Goal: Information Seeking & Learning: Learn about a topic

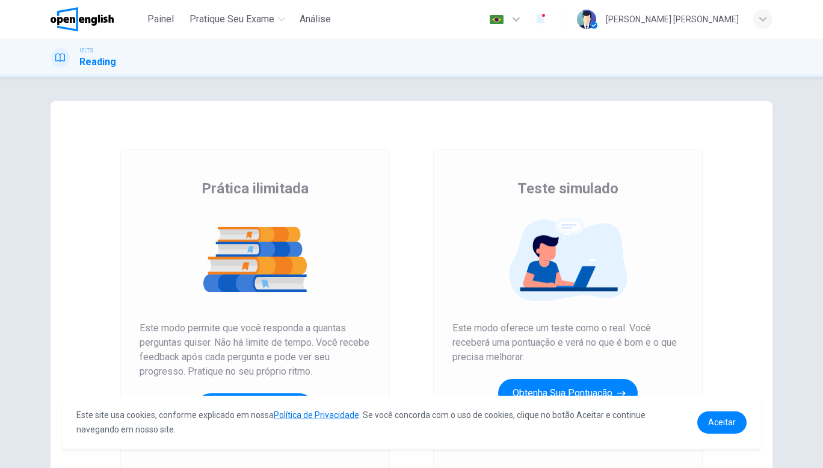
click at [546, 388] on button "Obtenha sua pontuação" at bounding box center [568, 393] width 140 height 29
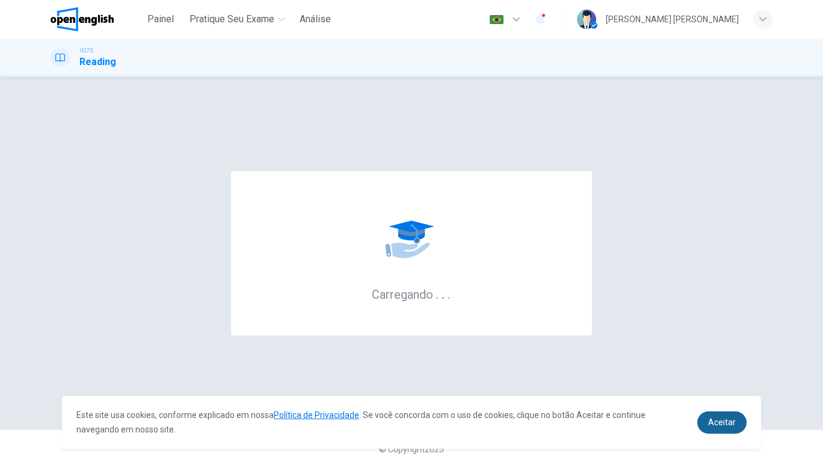
click at [703, 420] on link "Aceitar" at bounding box center [722, 422] width 49 height 22
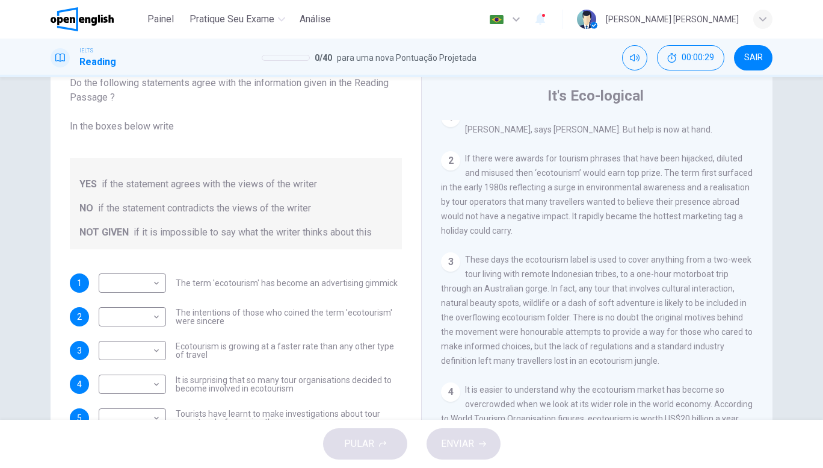
scroll to position [266, 0]
click at [141, 287] on body "Este site usa cookies, conforme explicado em nossa Política de Privacidade . Se…" at bounding box center [411, 234] width 823 height 468
click at [144, 299] on li "YES" at bounding box center [129, 302] width 67 height 19
type input "***"
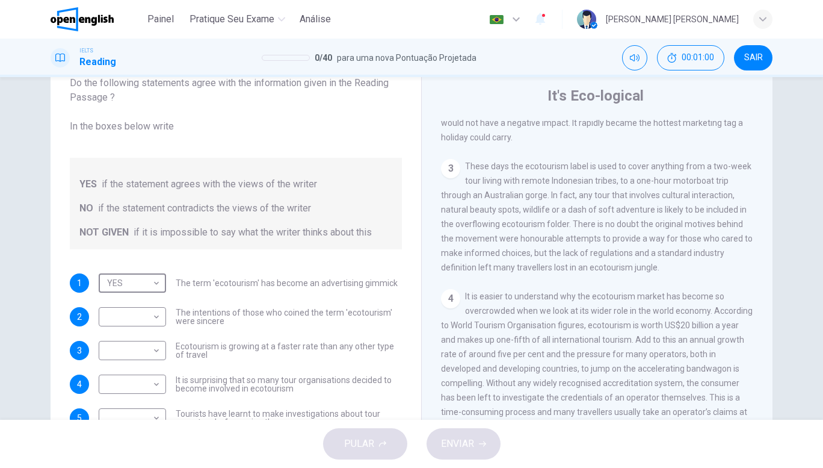
scroll to position [360, 0]
click at [154, 315] on body "Este site usa cookies, conforme explicado em nossa Política de Privacidade . Se…" at bounding box center [411, 234] width 823 height 468
click at [147, 336] on li "YES" at bounding box center [129, 335] width 67 height 19
type input "***"
drag, startPoint x: 561, startPoint y: 229, endPoint x: 574, endPoint y: 300, distance: 72.3
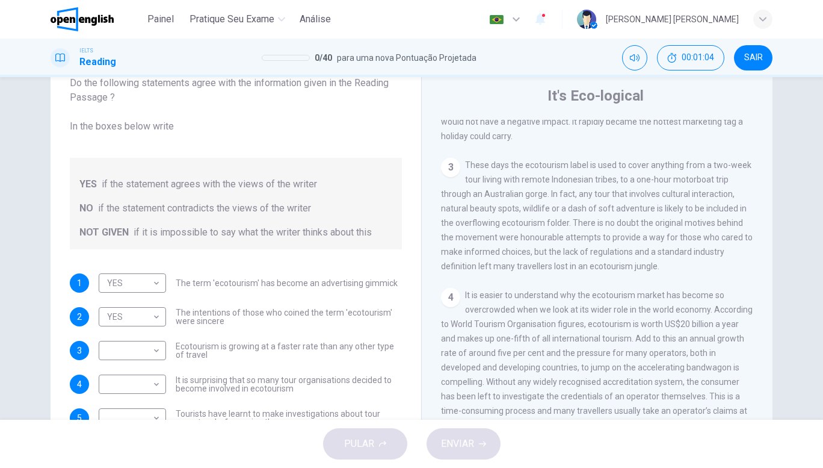
click at [574, 300] on div "CLIQUE PARA ZOOM Clique para Zoom 1 Planning an eco-friendly holiday can be a m…" at bounding box center [605, 302] width 329 height 365
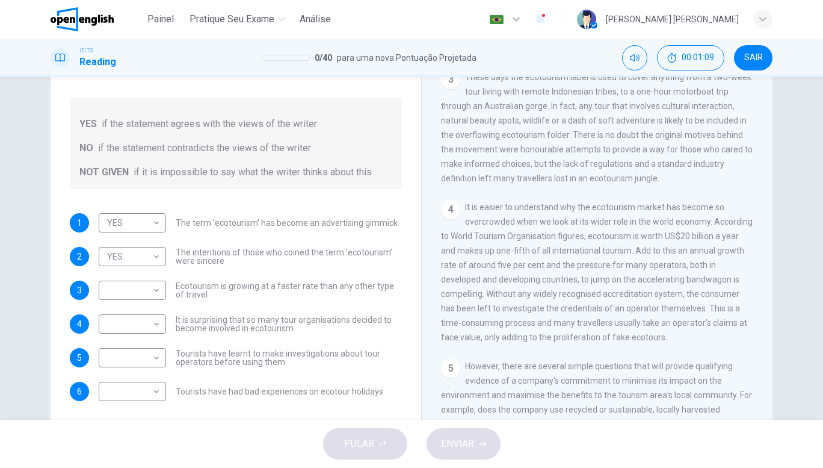
scroll to position [95, 0]
click at [152, 295] on body "Este site usa cookies, conforme explicado em nossa Política de Privacidade . Se…" at bounding box center [411, 234] width 823 height 468
click at [147, 305] on li "YES" at bounding box center [129, 308] width 67 height 19
type input "***"
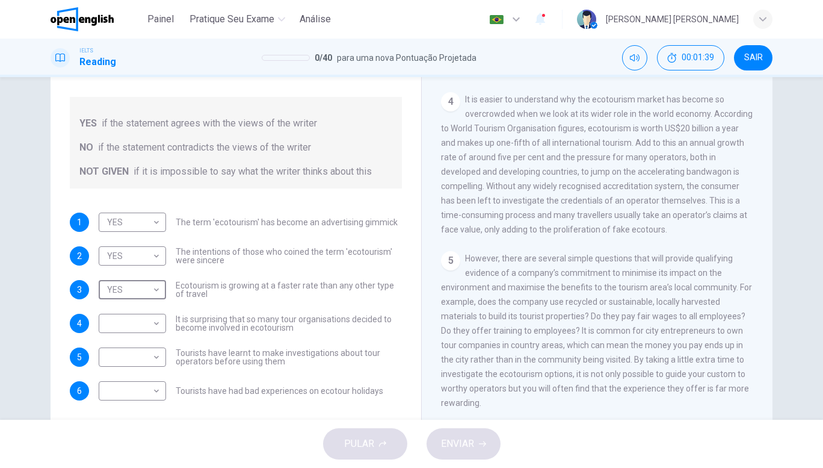
scroll to position [495, 0]
click at [152, 333] on body "Este site usa cookies, conforme explicado em nossa Política de Privacidade . Se…" at bounding box center [411, 234] width 823 height 468
click at [152, 365] on li "NO" at bounding box center [129, 361] width 67 height 19
type input "**"
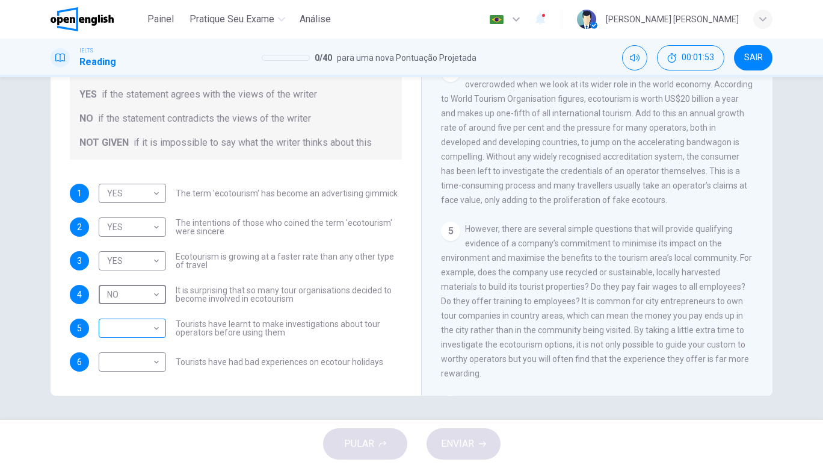
click at [111, 321] on body "Este site usa cookies, conforme explicado em nossa Política de Privacidade . Se…" at bounding box center [411, 234] width 823 height 468
click at [131, 358] on li "NO" at bounding box center [129, 366] width 67 height 19
type input "**"
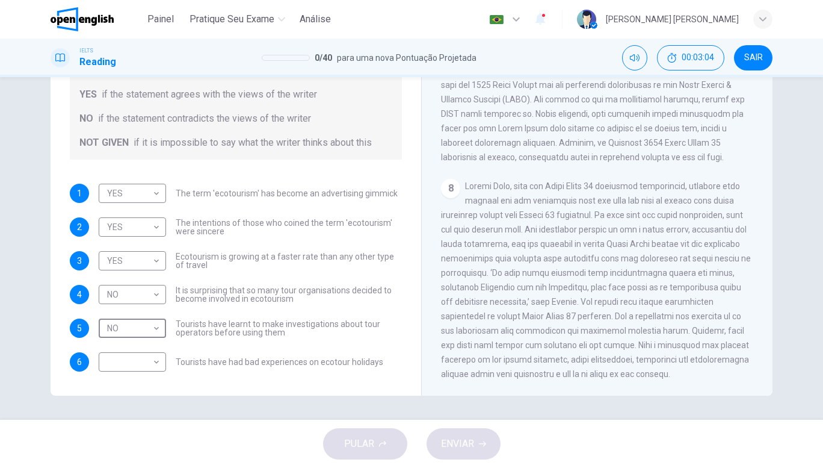
scroll to position [1213, 0]
click at [149, 370] on body "Este site usa cookies, conforme explicado em nossa Política de Privacidade . Se…" at bounding box center [411, 234] width 823 height 468
click at [143, 411] on li "NOT GIVEN" at bounding box center [129, 419] width 67 height 19
type input "*********"
click at [473, 438] on span "ENVIAR" at bounding box center [457, 443] width 33 height 17
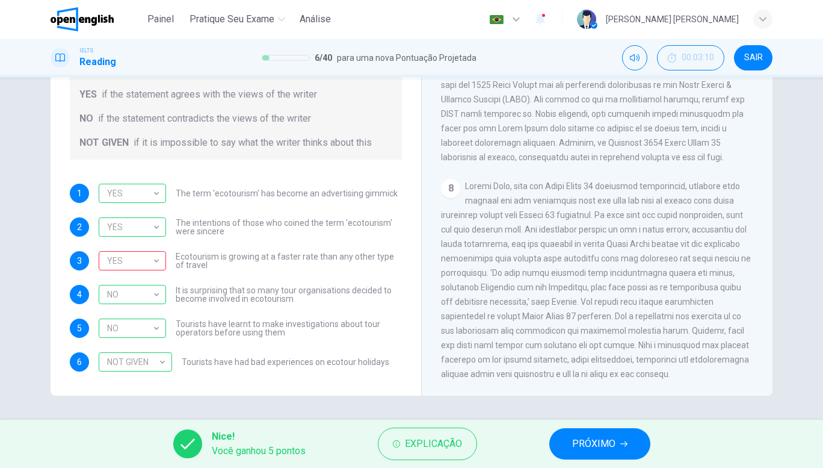
click at [594, 432] on button "PRÓXIMO" at bounding box center [600, 443] width 101 height 31
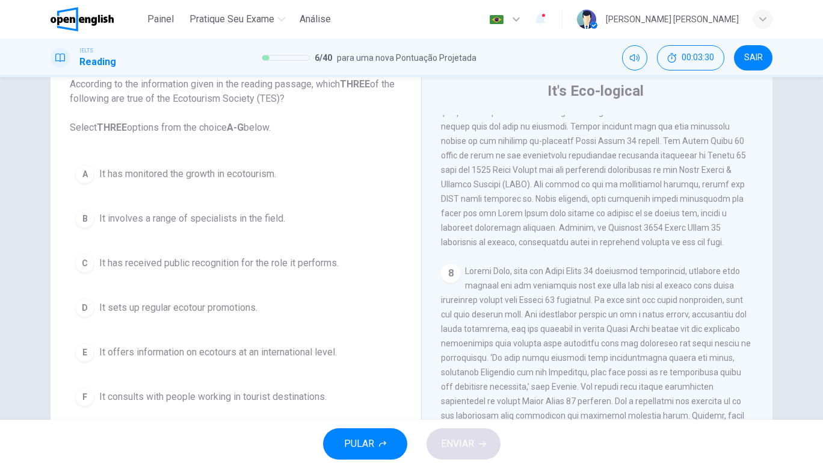
scroll to position [124, 0]
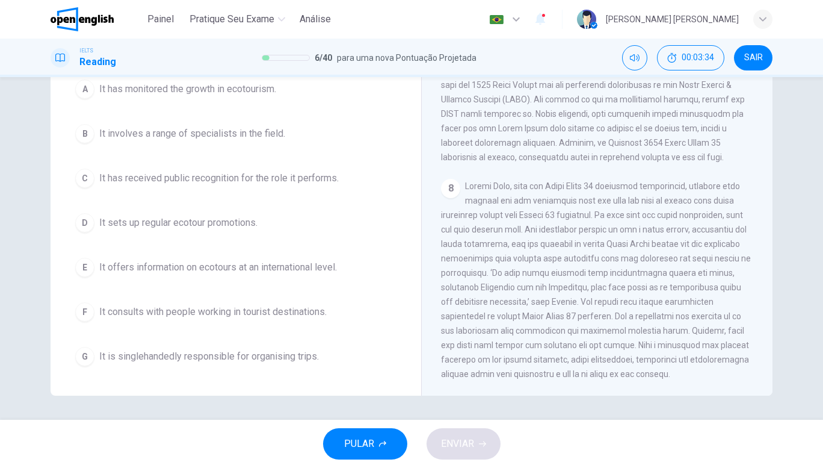
drag, startPoint x: 458, startPoint y: 200, endPoint x: 532, endPoint y: 216, distance: 75.0
click at [532, 216] on div "8" at bounding box center [597, 280] width 313 height 202
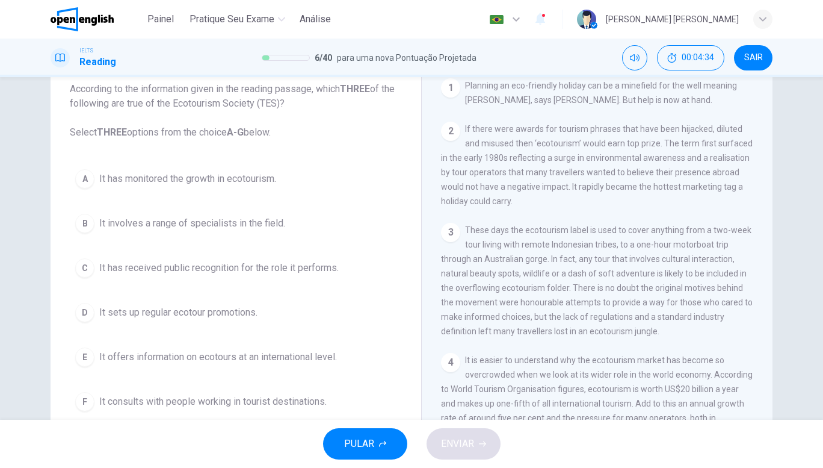
scroll to position [45, 0]
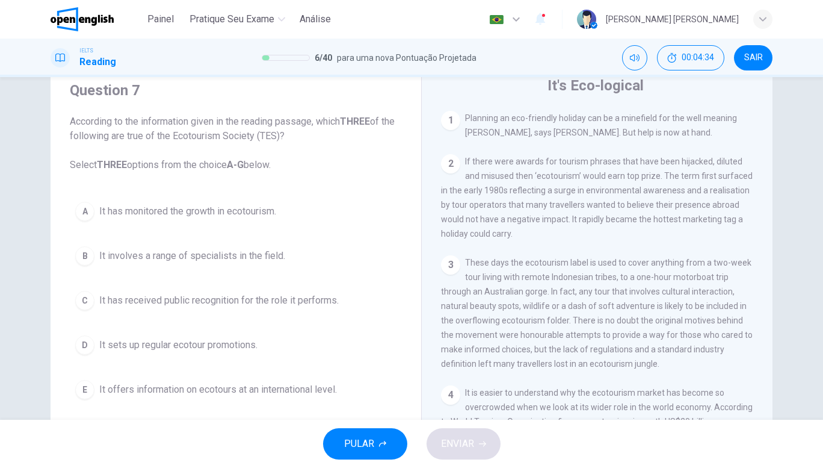
click at [260, 205] on span "It has monitored the growth in ecotourism." at bounding box center [187, 211] width 177 height 14
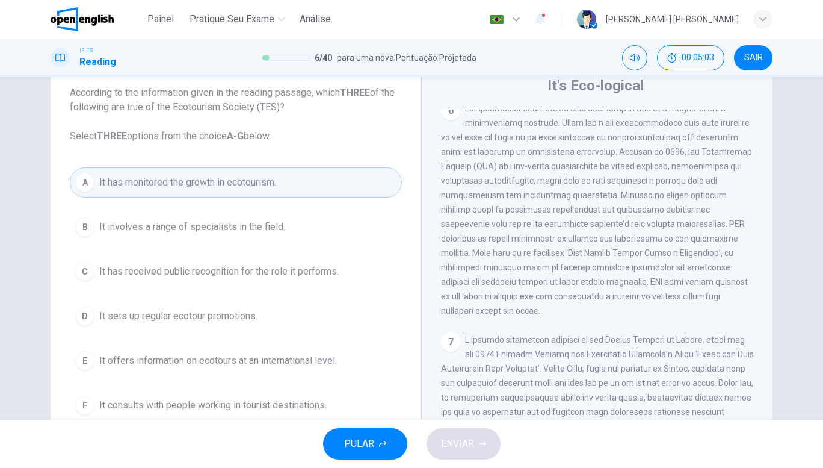
scroll to position [871, 0]
click at [554, 232] on span at bounding box center [596, 207] width 311 height 212
drag, startPoint x: 676, startPoint y: 231, endPoint x: 678, endPoint y: 340, distance: 108.4
click at [678, 340] on div "CLIQUE PARA ZOOM Clique para Zoom 1 Planning an eco-friendly holiday can be a m…" at bounding box center [605, 292] width 329 height 365
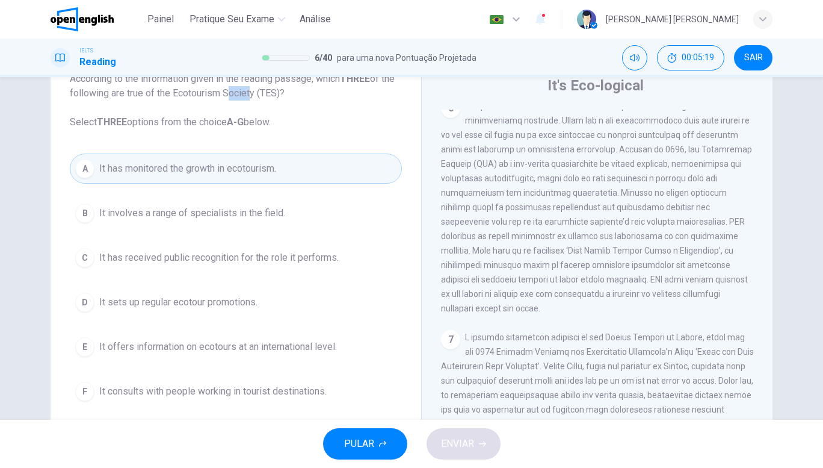
click at [265, 209] on span "It involves a range of specialists in the field." at bounding box center [192, 213] width 186 height 14
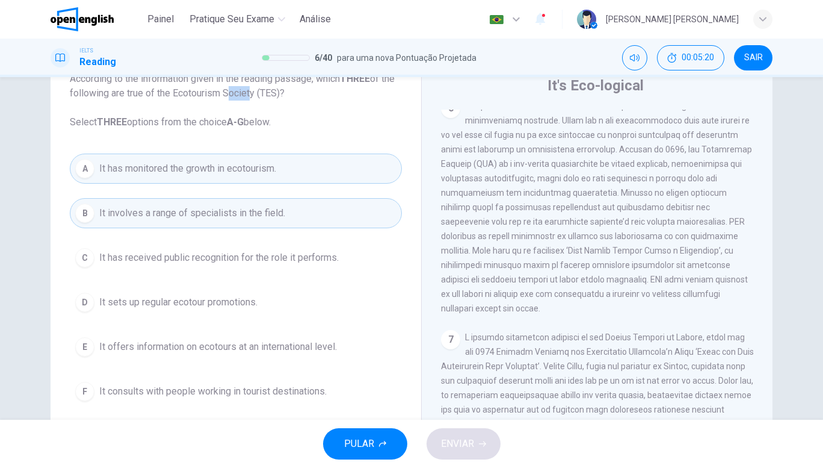
click at [255, 169] on span "It has monitored the growth in ecotourism." at bounding box center [187, 168] width 177 height 14
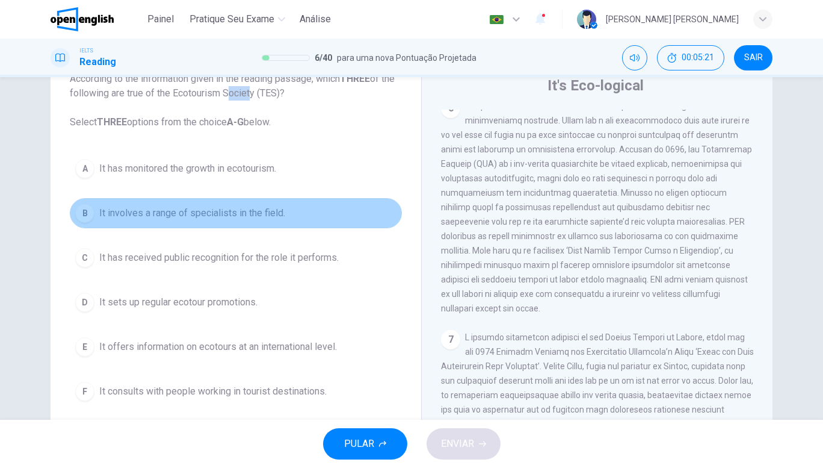
click at [265, 217] on span "It involves a range of specialists in the field." at bounding box center [192, 213] width 186 height 14
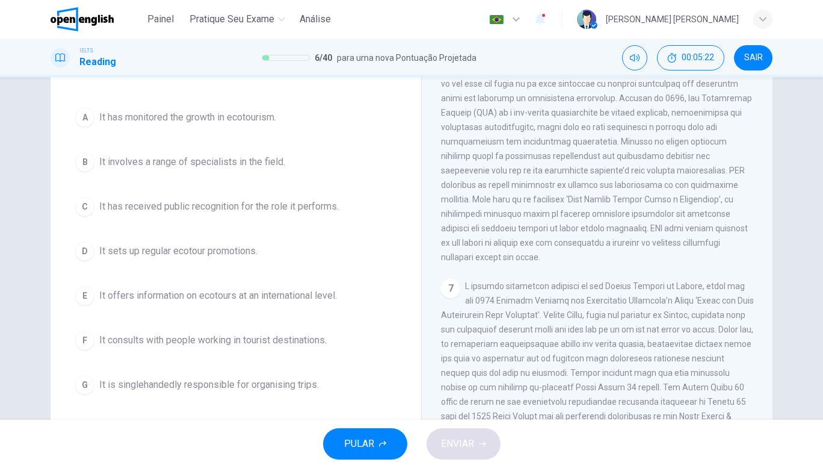
scroll to position [96, 0]
click at [229, 240] on button "D It sets up regular ecotour promotions." at bounding box center [236, 250] width 332 height 30
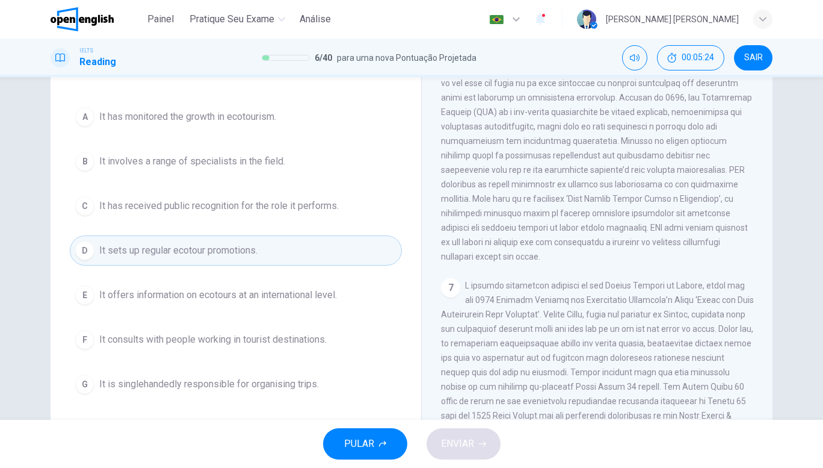
scroll to position [124, 0]
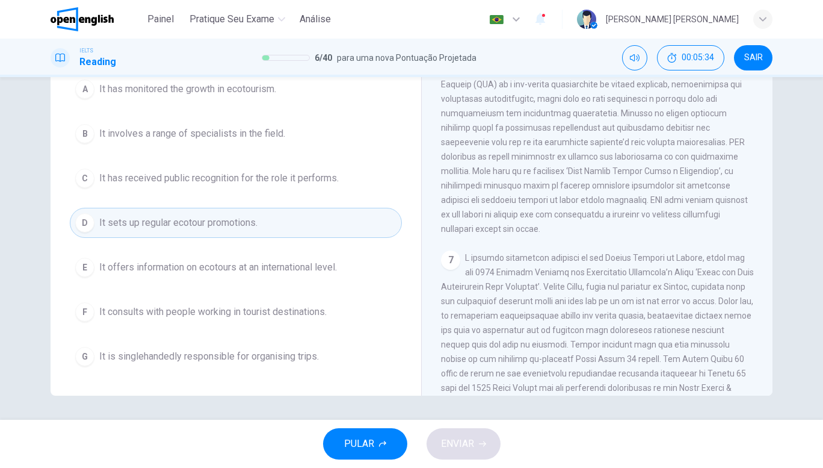
click at [578, 175] on span at bounding box center [596, 128] width 311 height 212
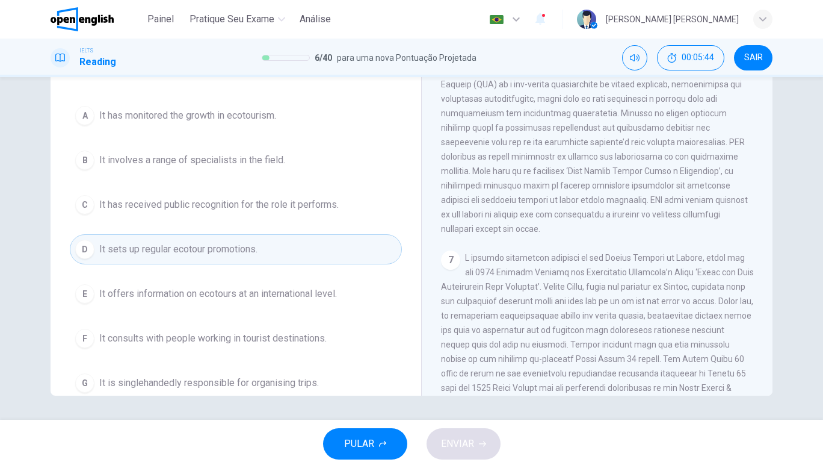
scroll to position [0, 0]
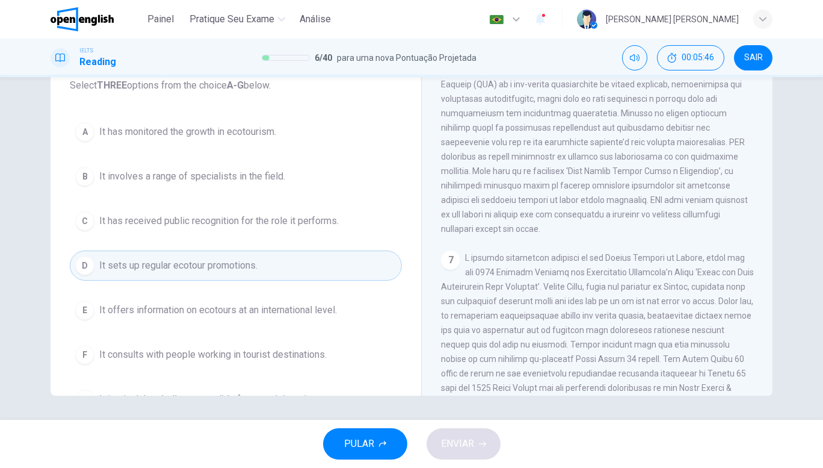
click at [323, 143] on button "A It has monitored the growth in ecotourism." at bounding box center [236, 132] width 332 height 30
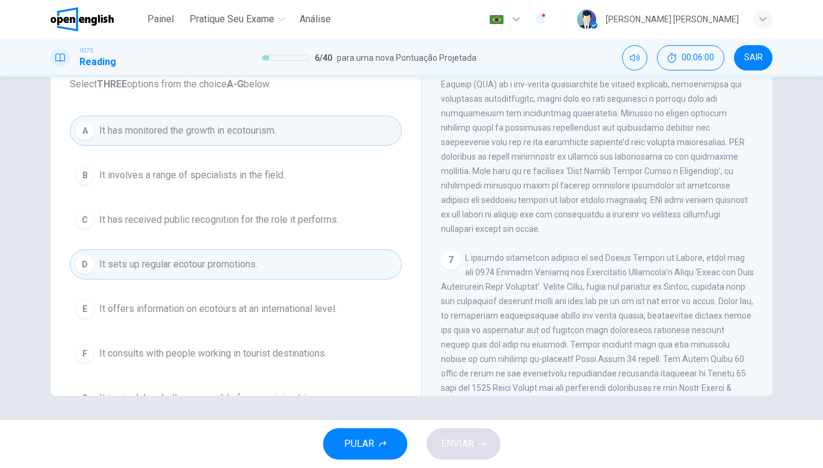
scroll to position [43, 0]
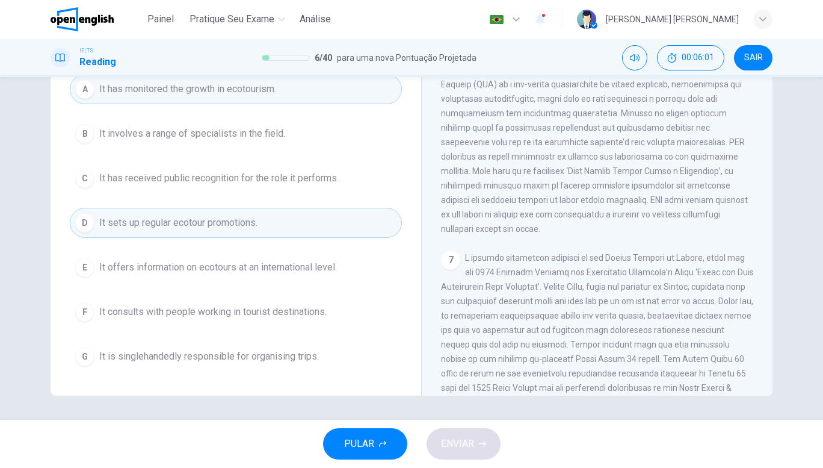
click at [322, 274] on button "E It offers information on ecotours at an international level." at bounding box center [236, 267] width 332 height 30
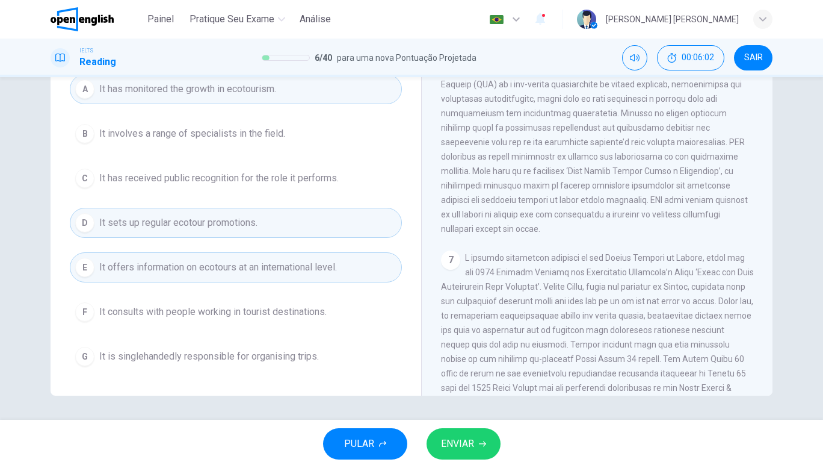
click at [457, 450] on span "ENVIAR" at bounding box center [457, 443] width 33 height 17
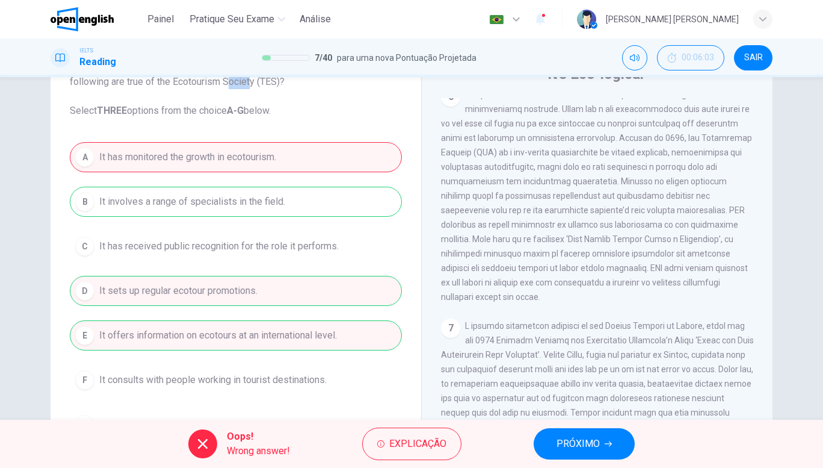
click at [315, 296] on div "A It has monitored the growth in ecotourism. B It involves a range of specialis…" at bounding box center [236, 290] width 332 height 297
click at [436, 429] on button "Explicação" at bounding box center [411, 443] width 99 height 33
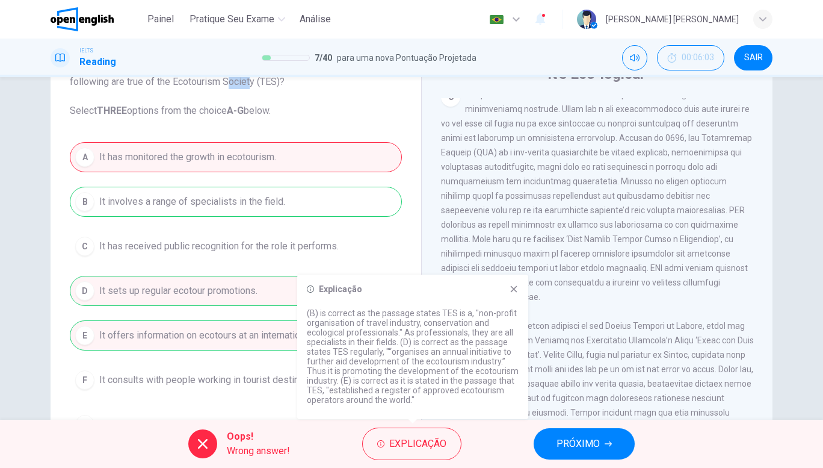
click at [524, 286] on div "Explicação (B) is correct as the passage states TES is a, "non-profit organisat…" at bounding box center [412, 346] width 231 height 144
click at [513, 290] on icon at bounding box center [514, 289] width 7 height 7
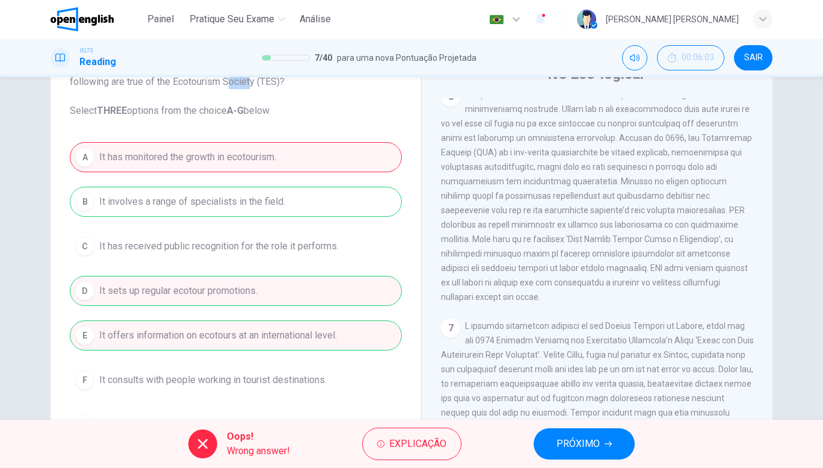
click at [348, 225] on div "A It has monitored the growth in ecotourism. B It involves a range of specialis…" at bounding box center [236, 290] width 332 height 297
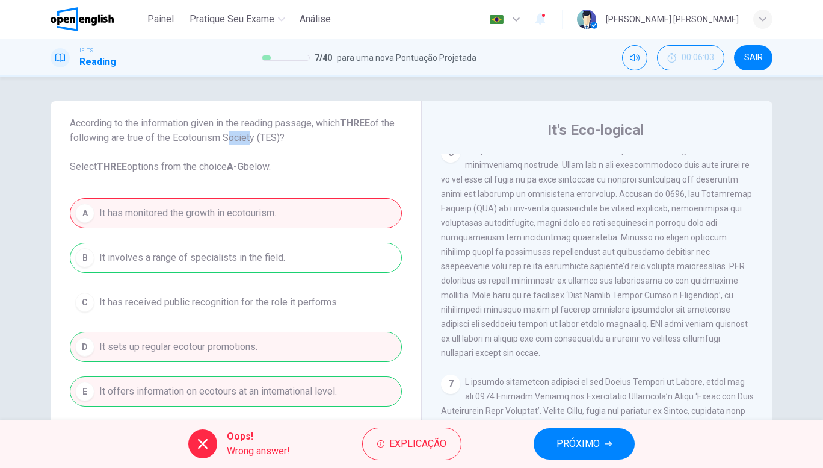
scroll to position [124, 0]
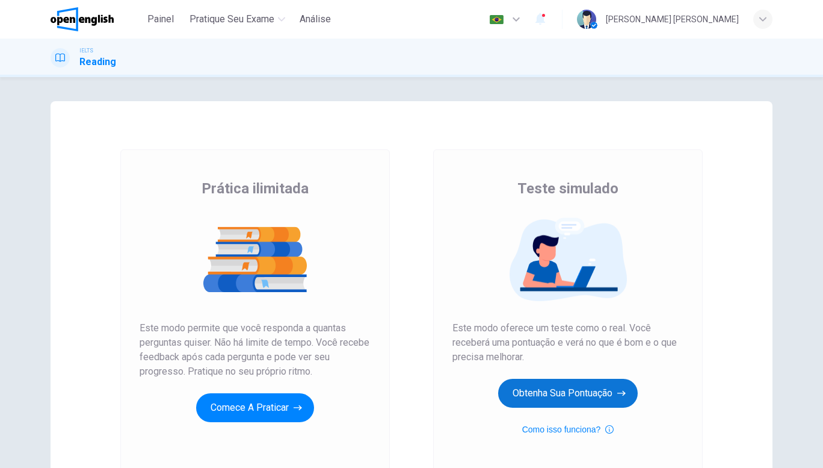
click at [554, 385] on button "Obtenha sua pontuação" at bounding box center [568, 393] width 140 height 29
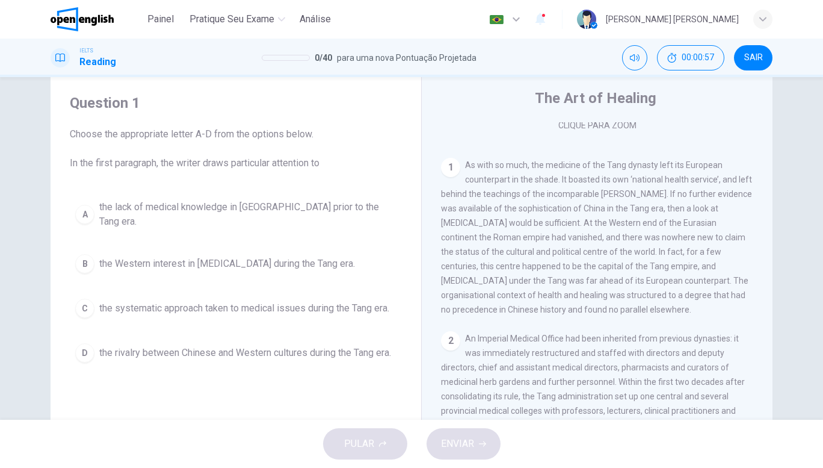
scroll to position [222, 0]
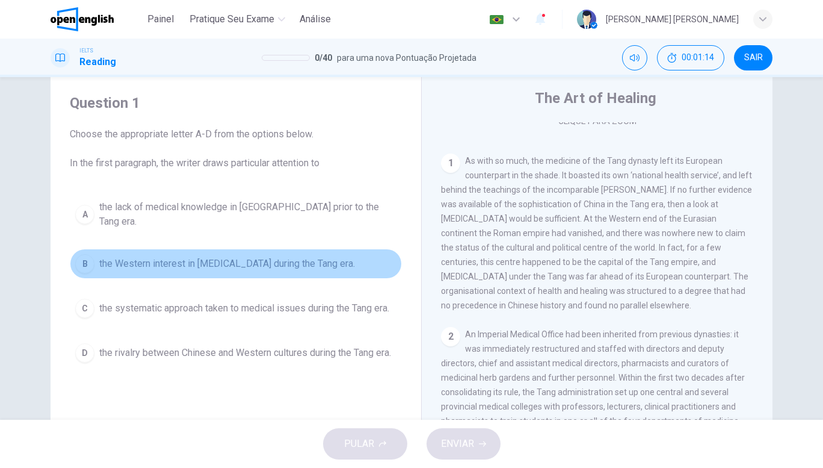
click at [313, 258] on span "the Western interest in Chinese medicine during the Tang era." at bounding box center [227, 263] width 256 height 14
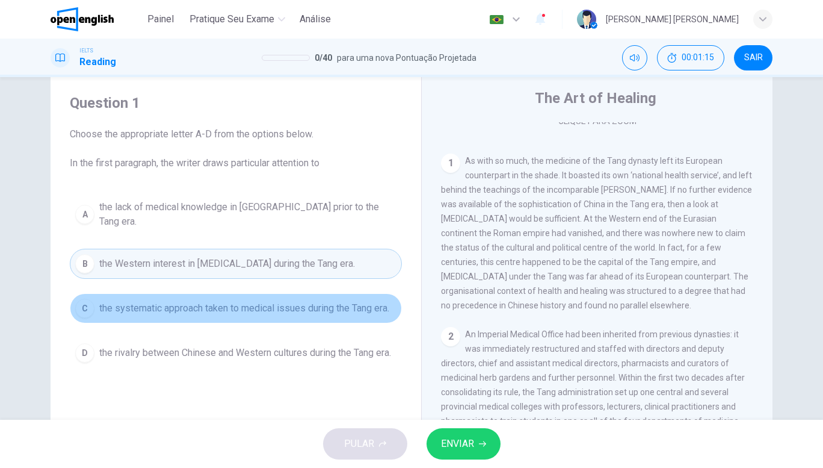
click at [352, 305] on span "the systematic approach taken to medical issues during the Tang era." at bounding box center [244, 308] width 290 height 14
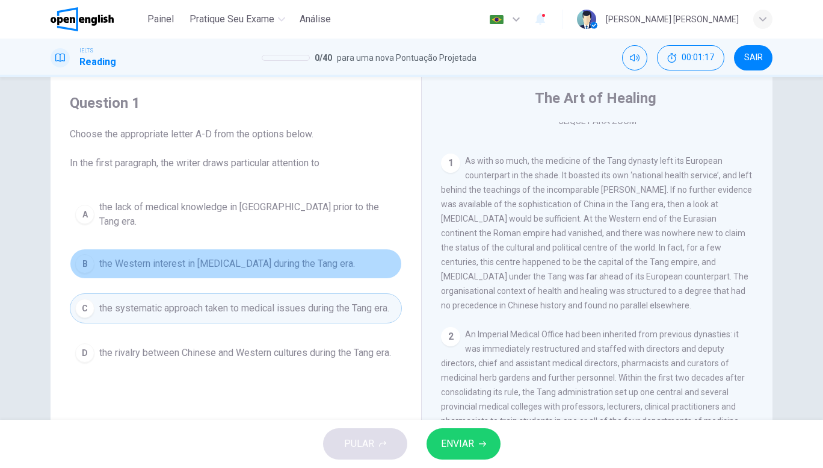
click at [355, 259] on span "the Western interest in Chinese medicine during the Tang era." at bounding box center [227, 263] width 256 height 14
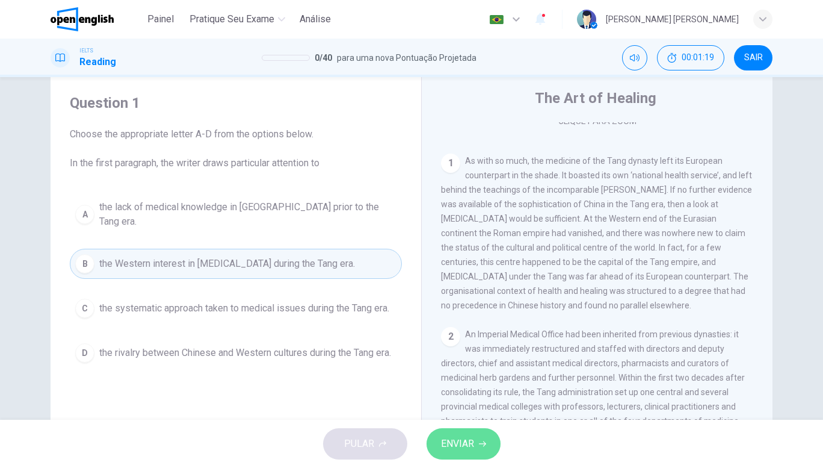
click at [457, 435] on button "ENVIAR" at bounding box center [464, 443] width 74 height 31
